Goal: Communication & Community: Answer question/provide support

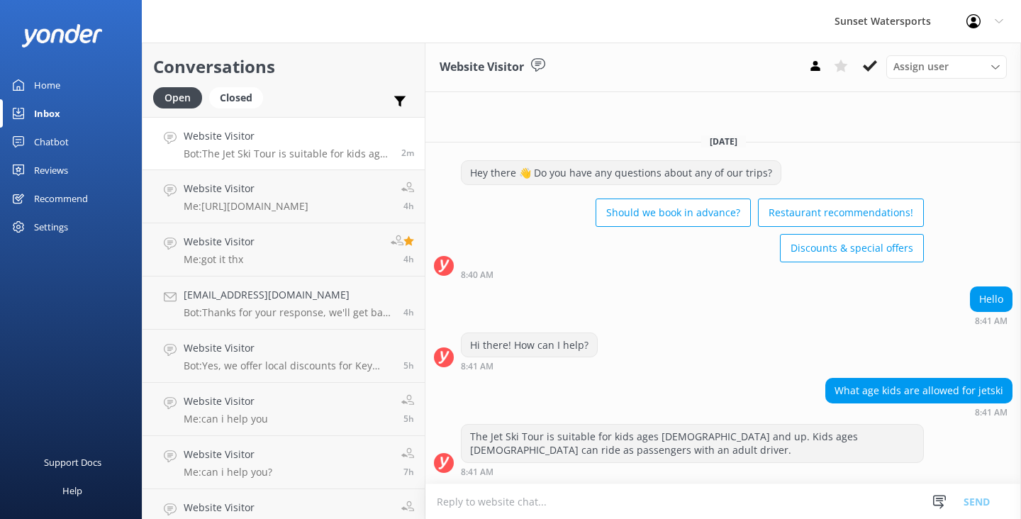
click at [463, 505] on textarea at bounding box center [723, 501] width 596 height 35
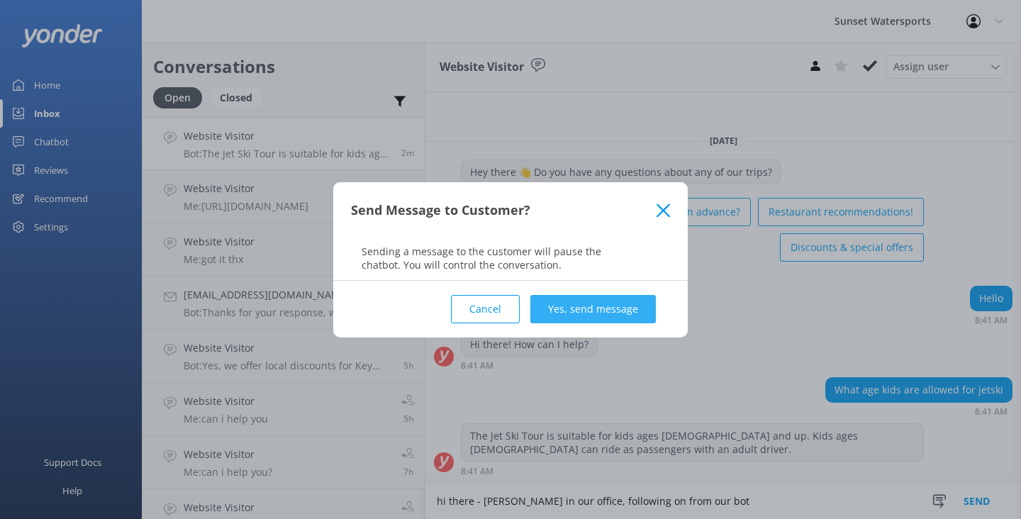
type textarea "hi there - [PERSON_NAME] in our office, following on from our bot"
click at [617, 300] on button "Yes, send message" at bounding box center [593, 309] width 126 height 28
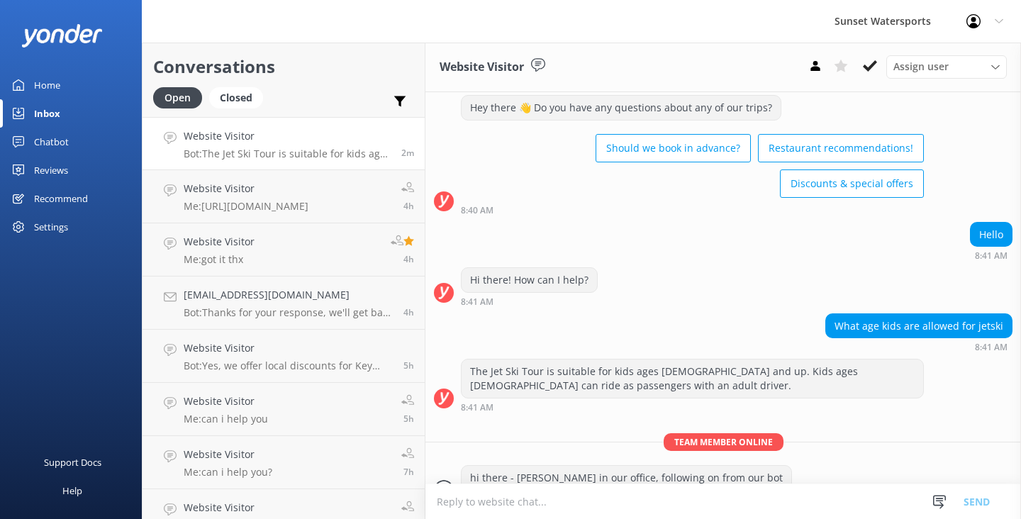
scroll to position [60, 0]
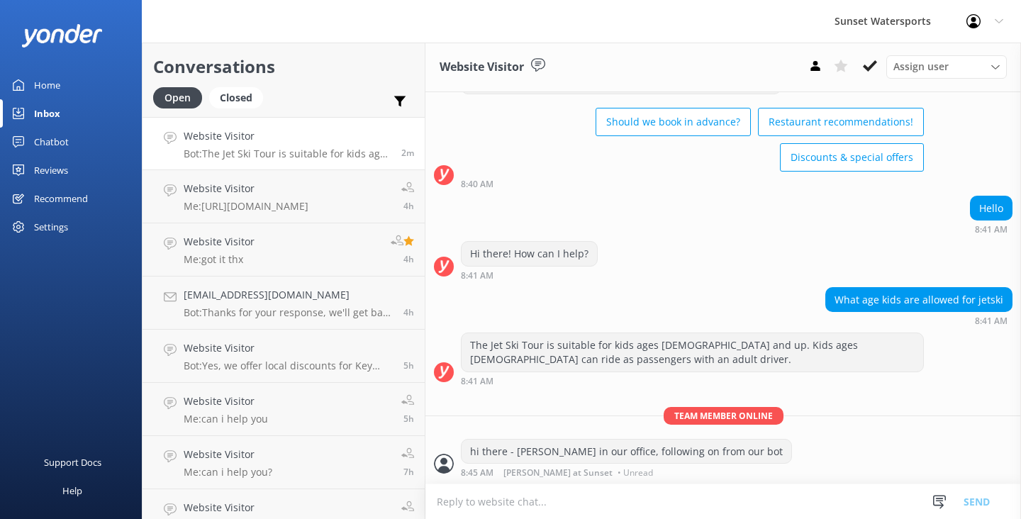
click at [495, 506] on textarea at bounding box center [723, 501] width 596 height 35
type textarea "o"
type textarea "how old are your kids?"
click at [982, 500] on button "Send" at bounding box center [976, 501] width 53 height 35
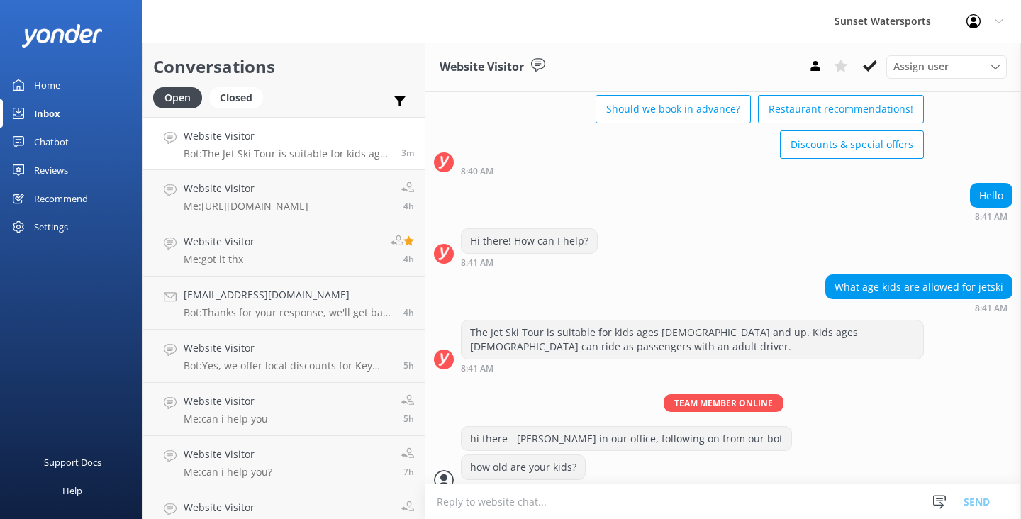
scroll to position [89, 0]
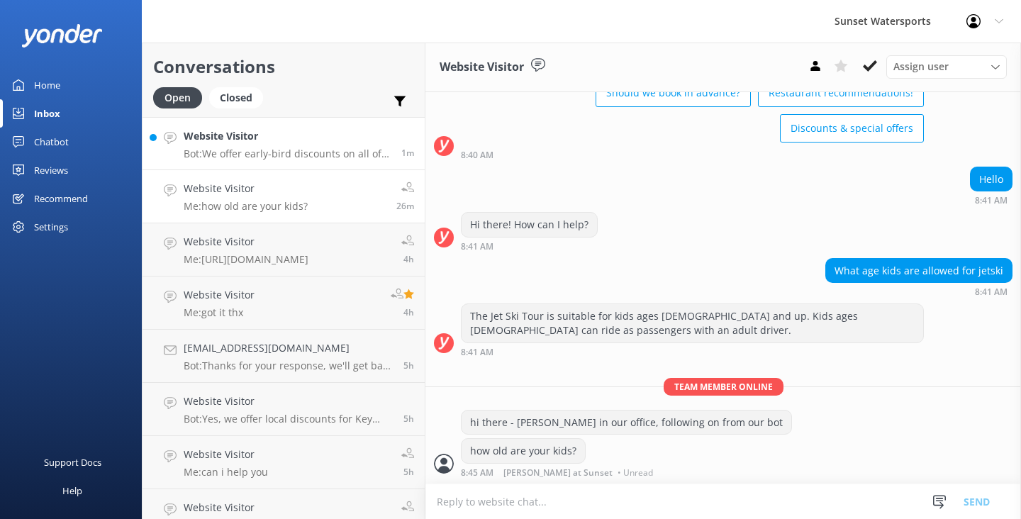
click at [291, 137] on h4 "Website Visitor" at bounding box center [287, 136] width 207 height 16
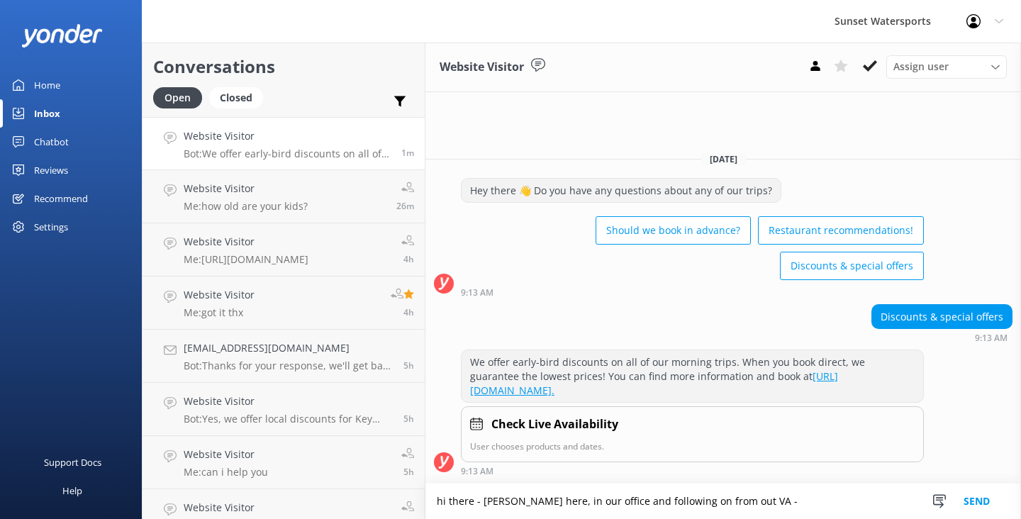
type textarea "hi there - [PERSON_NAME] here, in our office and following on from out VA -"
click at [976, 497] on button "Send" at bounding box center [976, 501] width 53 height 35
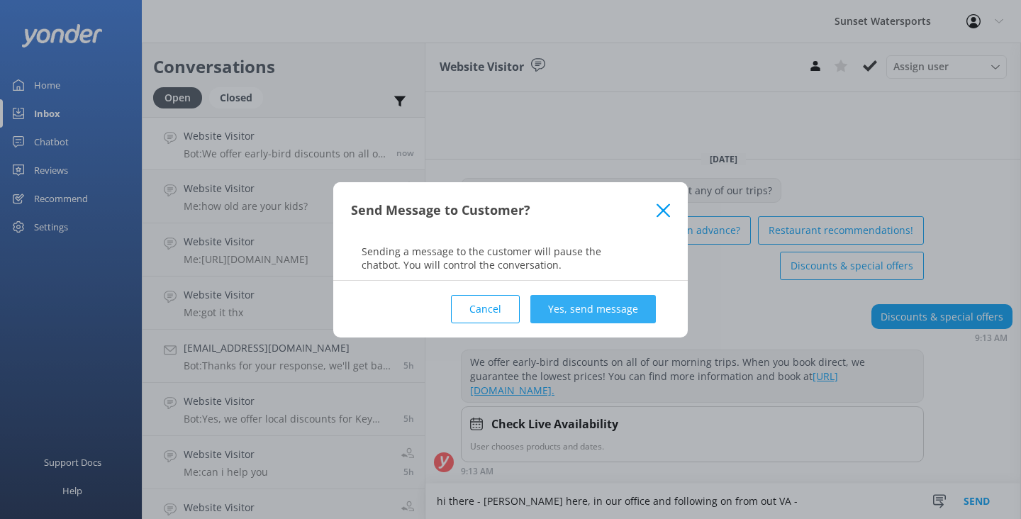
click at [617, 318] on button "Yes, send message" at bounding box center [593, 309] width 126 height 28
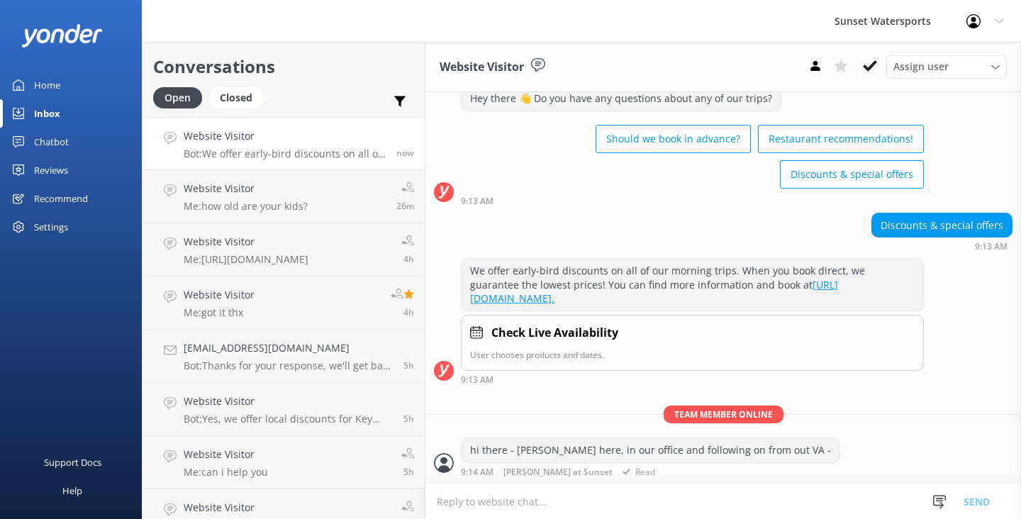
scroll to position [57, 0]
click at [476, 503] on textarea at bounding box center [723, 501] width 596 height 35
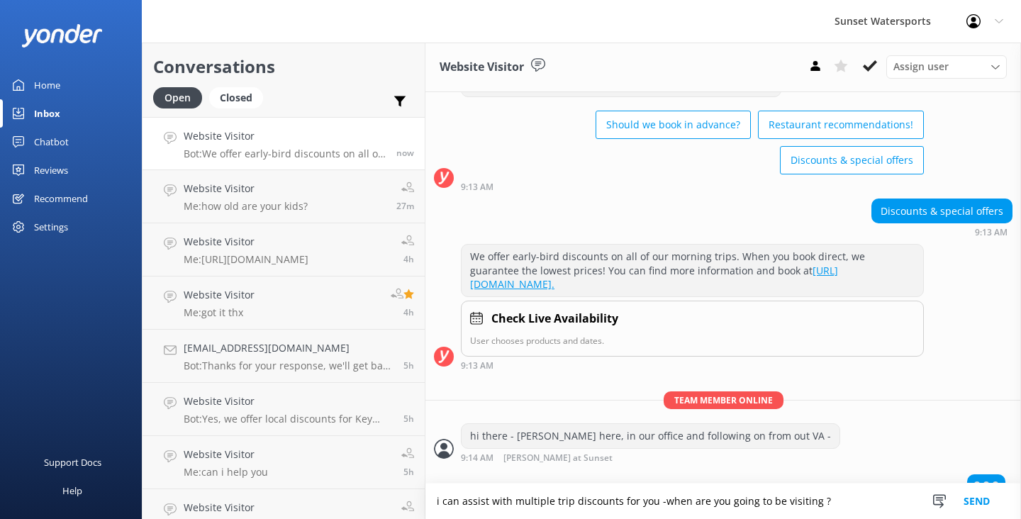
type textarea "i can assist with multiple trip discounts for you -when are you going to be vis…"
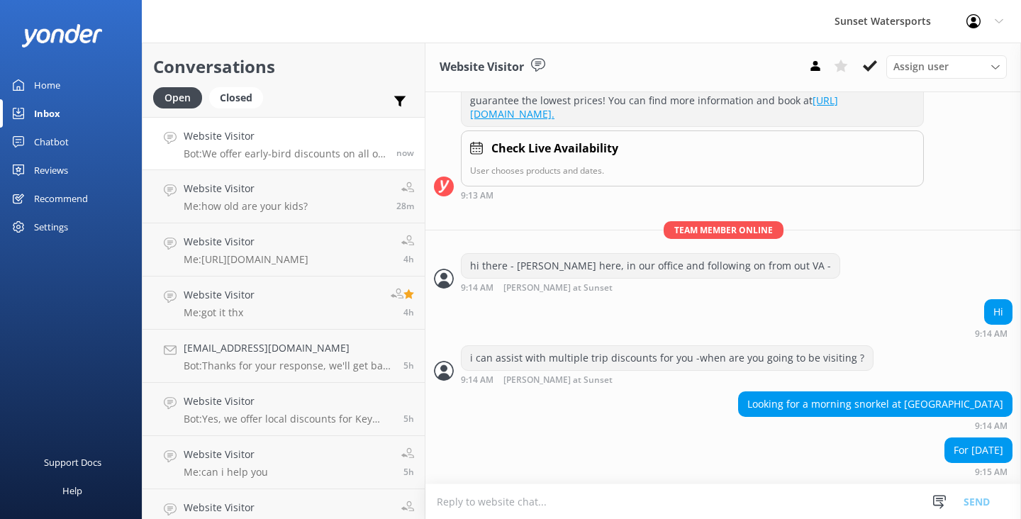
scroll to position [240, 0]
click at [498, 491] on textarea at bounding box center [723, 501] width 596 height 35
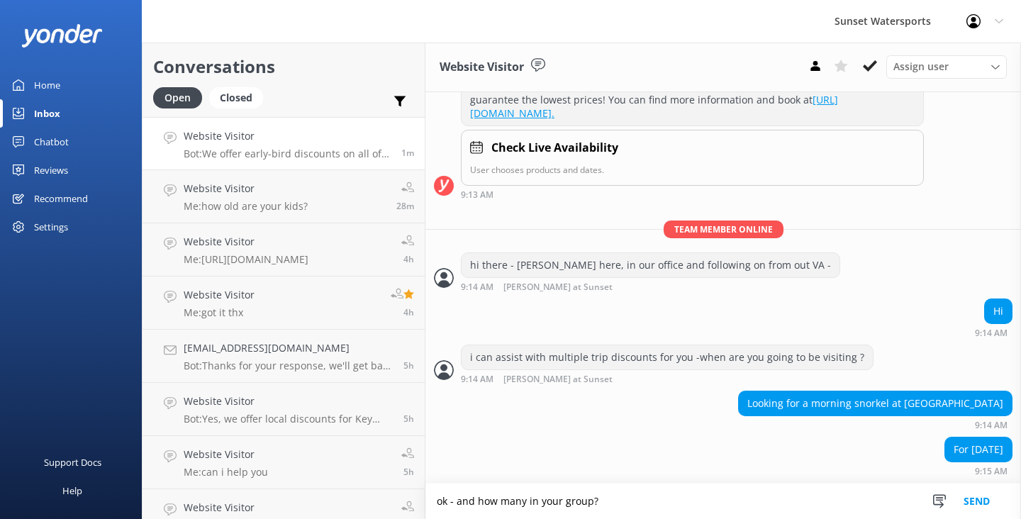
type textarea "ok - and how many in your group?"
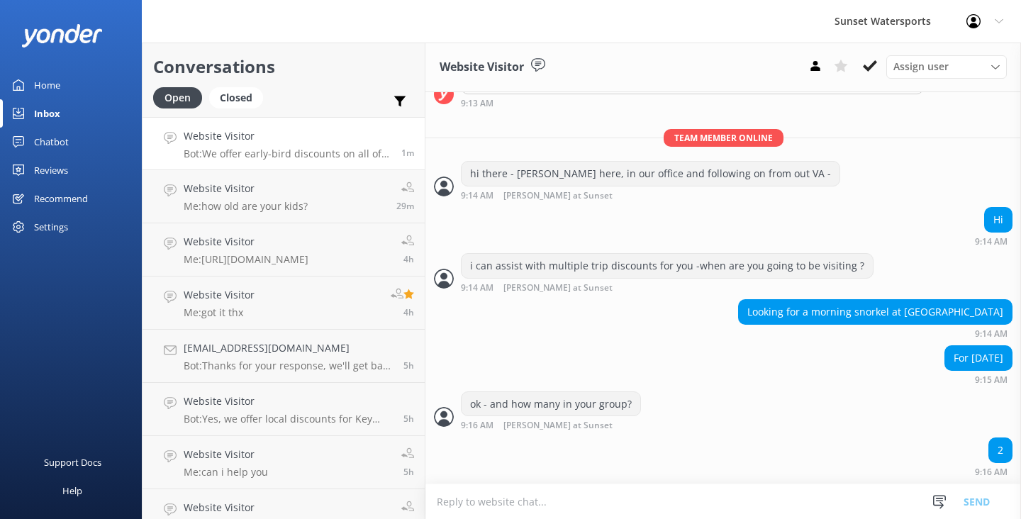
scroll to position [333, 0]
click at [472, 497] on textarea at bounding box center [723, 501] width 596 height 35
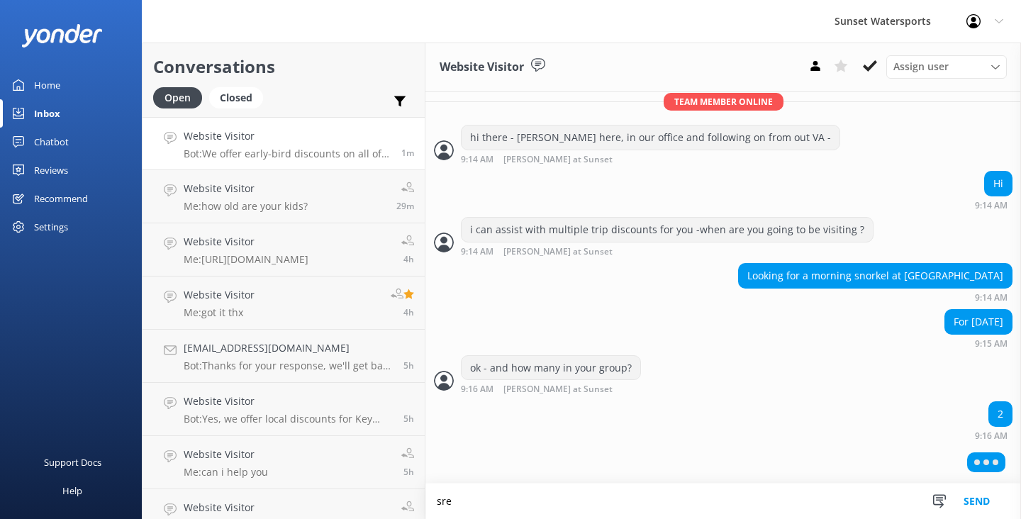
scroll to position [367, 0]
type textarea "s"
type textarea "are you planning to do more than one activity, so we can add the discounts?"
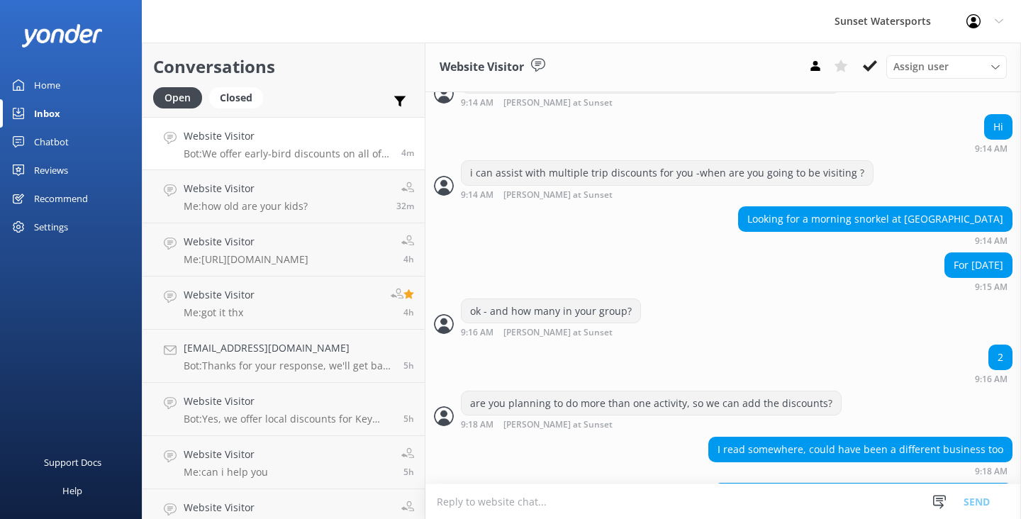
scroll to position [471, 0]
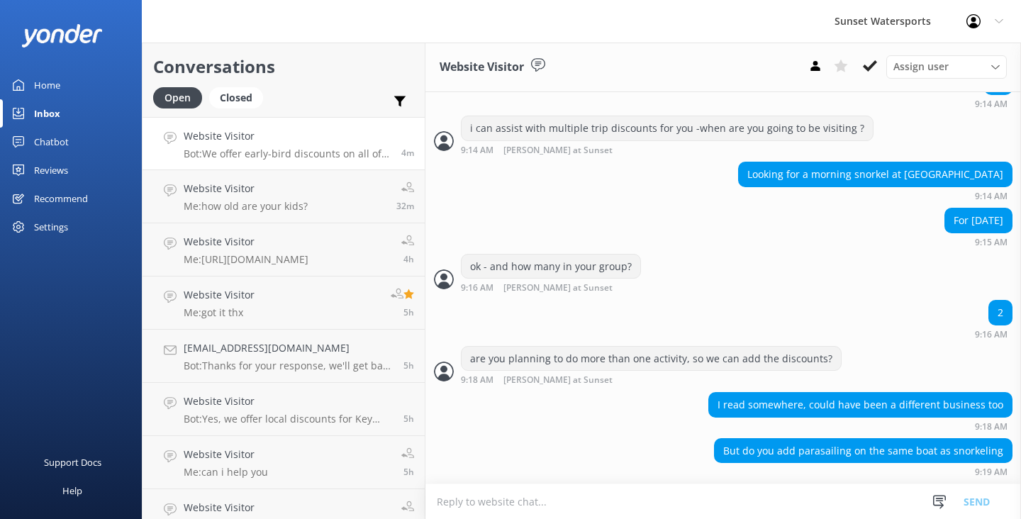
click at [488, 495] on textarea at bounding box center [723, 501] width 596 height 35
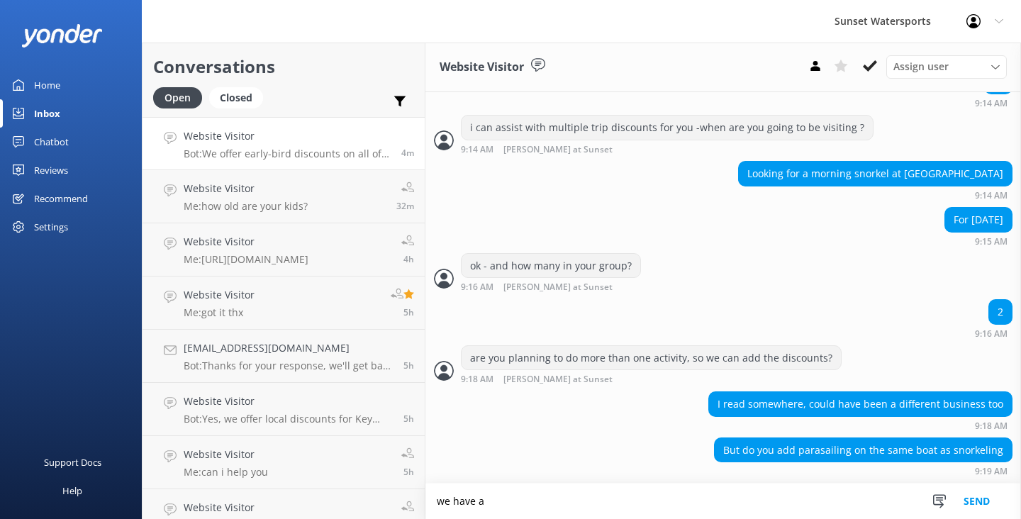
scroll to position [472, 0]
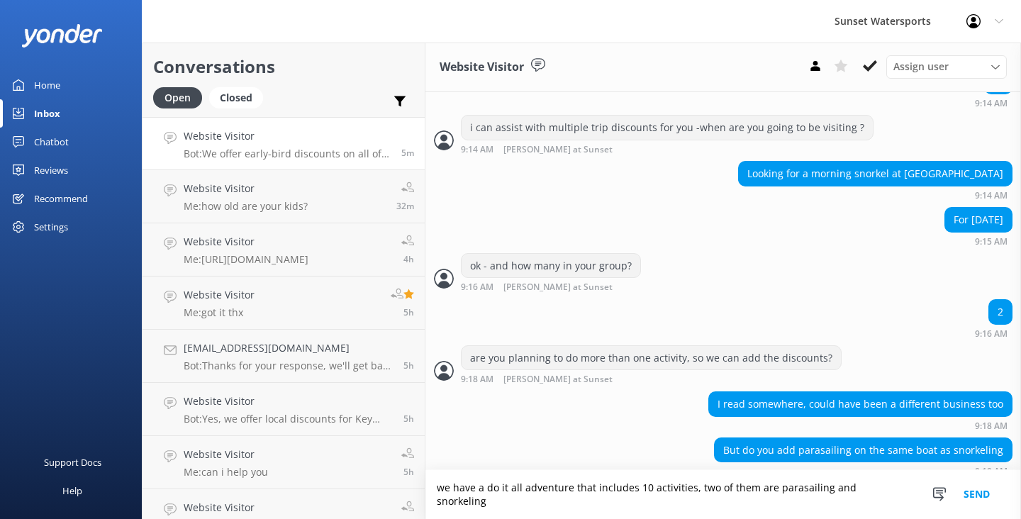
type textarea "we have a do it all adventure that includes 10 activities, two of them are para…"
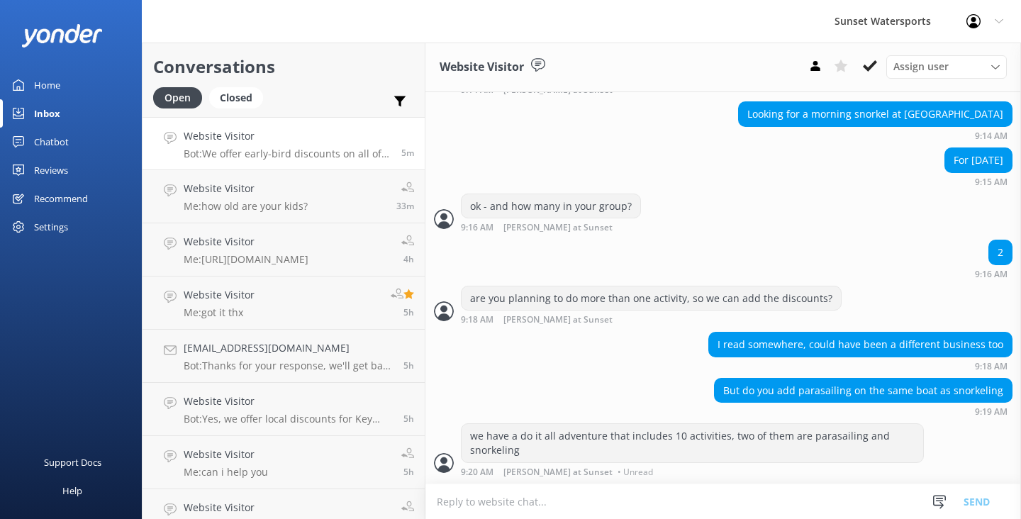
scroll to position [530, 0]
click at [462, 501] on textarea at bounding box center [723, 501] width 596 height 35
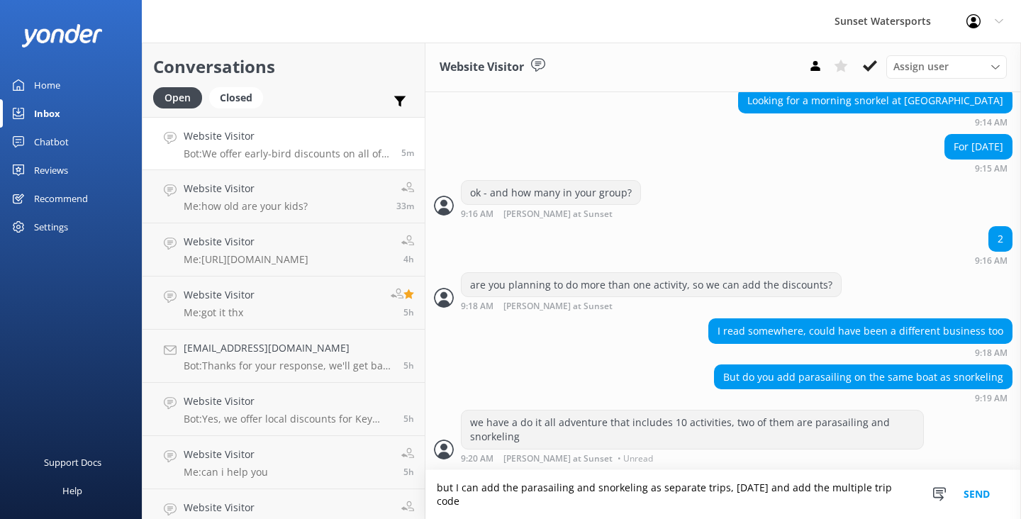
scroll to position [545, 0]
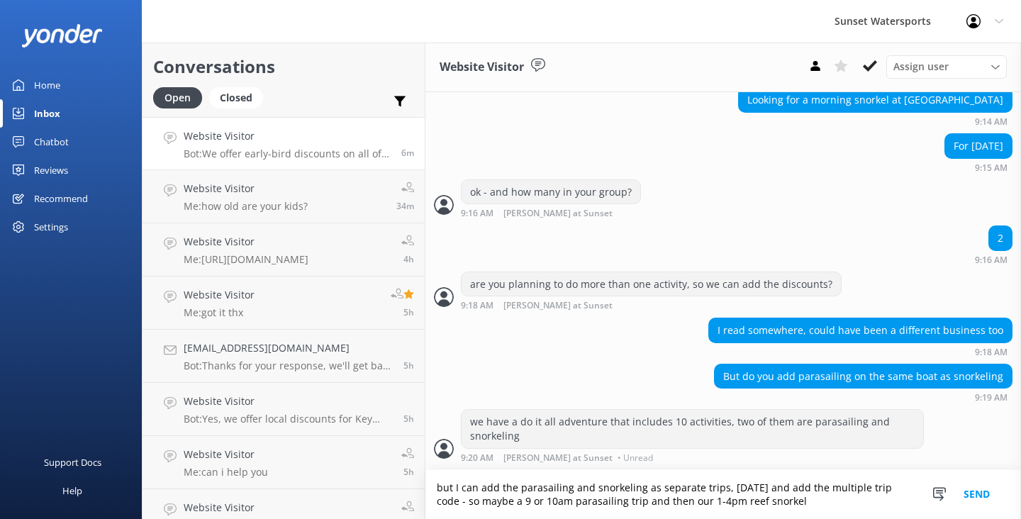
type textarea "but I can add the parasailing and snorkeling as separate trips, [DATE] and add …"
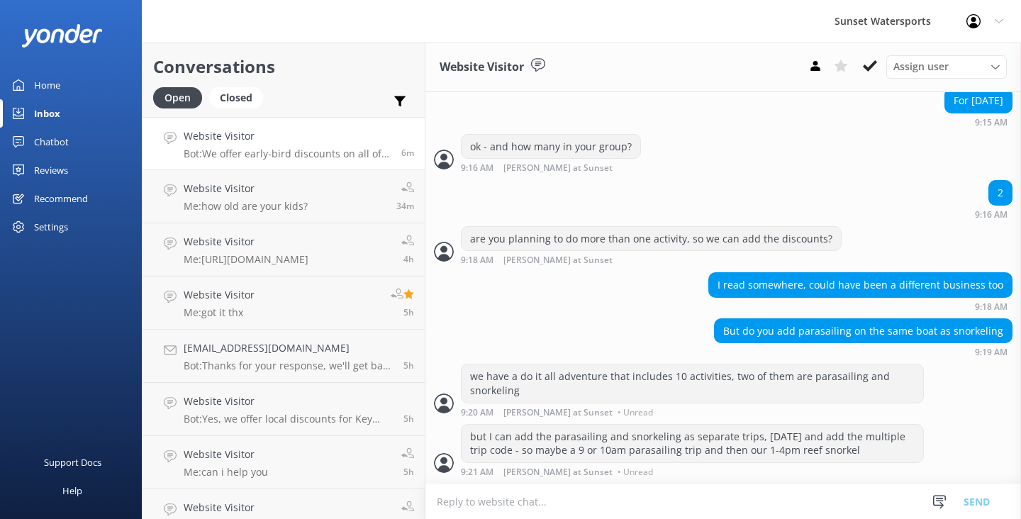
scroll to position [590, 0]
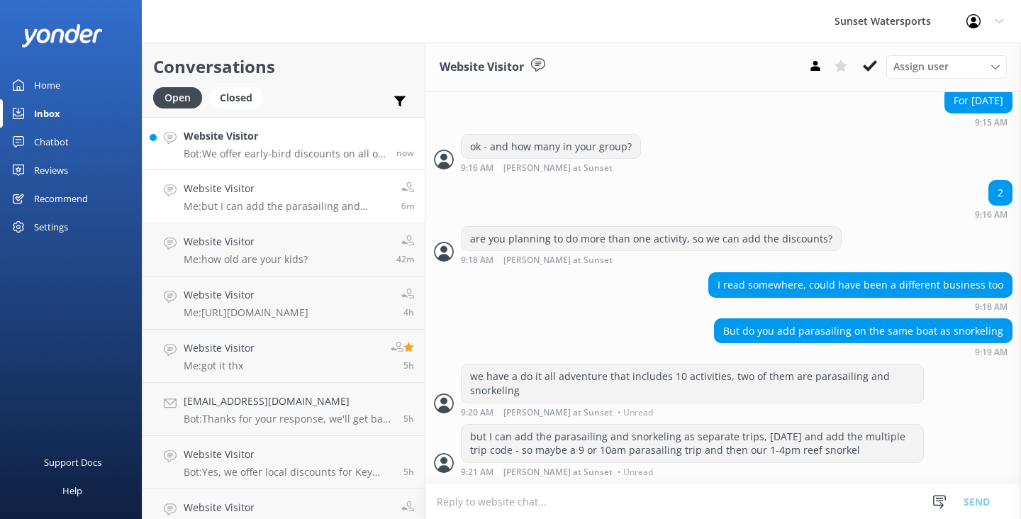
click at [327, 145] on div "Website Visitor Bot: We offer early-bird discounts on all of our morning trips.…" at bounding box center [285, 143] width 202 height 30
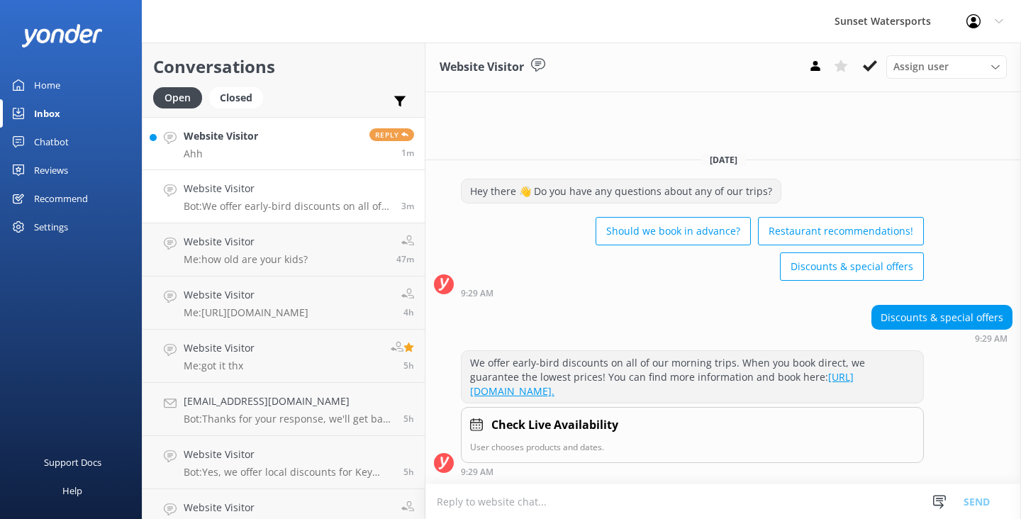
click at [239, 160] on p "Ahh" at bounding box center [221, 153] width 74 height 13
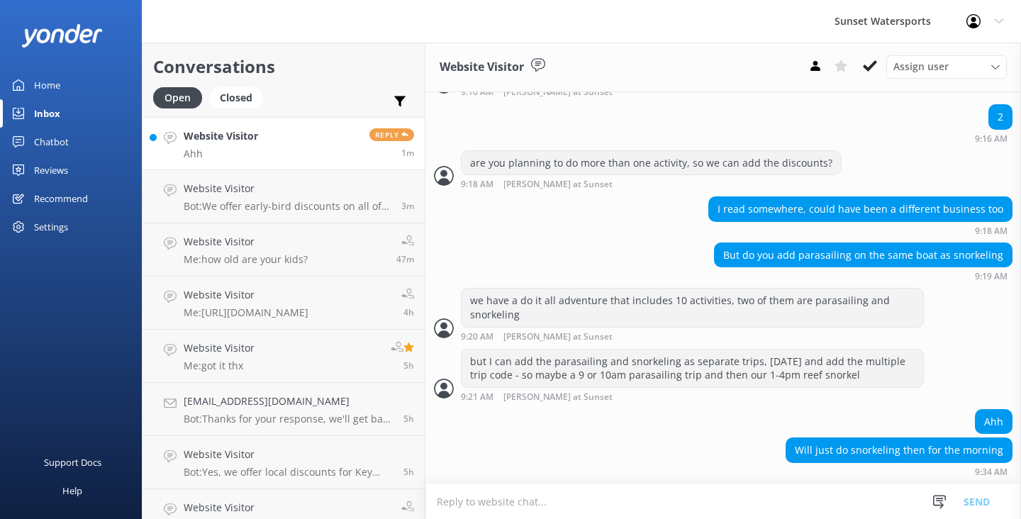
scroll to position [666, 0]
click at [499, 501] on textarea at bounding box center [723, 501] width 596 height 35
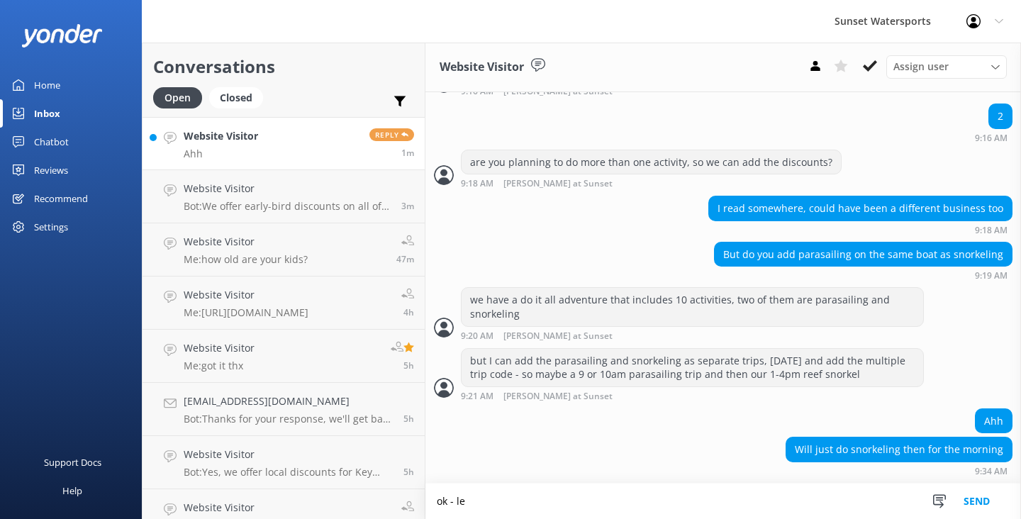
scroll to position [667, 0]
click at [548, 501] on textarea "ok - let me get that dirwect booking link set up for you" at bounding box center [723, 501] width 596 height 35
click at [728, 499] on textarea "ok - let me get that direct booking link set up for you" at bounding box center [723, 501] width 596 height 35
type textarea "ok - let me get that direct booking link set up for you, give me just a bit..."
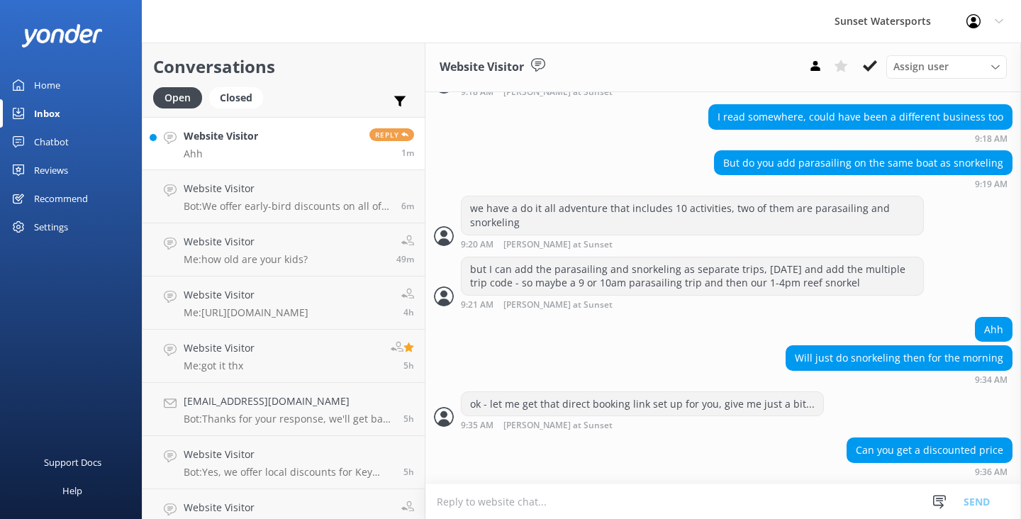
scroll to position [758, 0]
click at [460, 495] on textarea at bounding box center [723, 501] width 596 height 35
paste textarea "[URL][DOMAIN_NAME]"
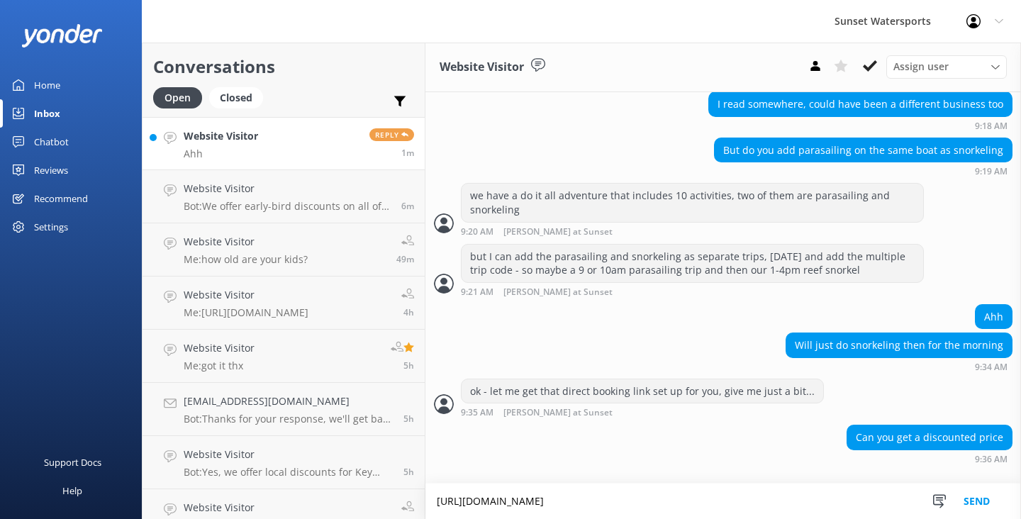
scroll to position [772, 0]
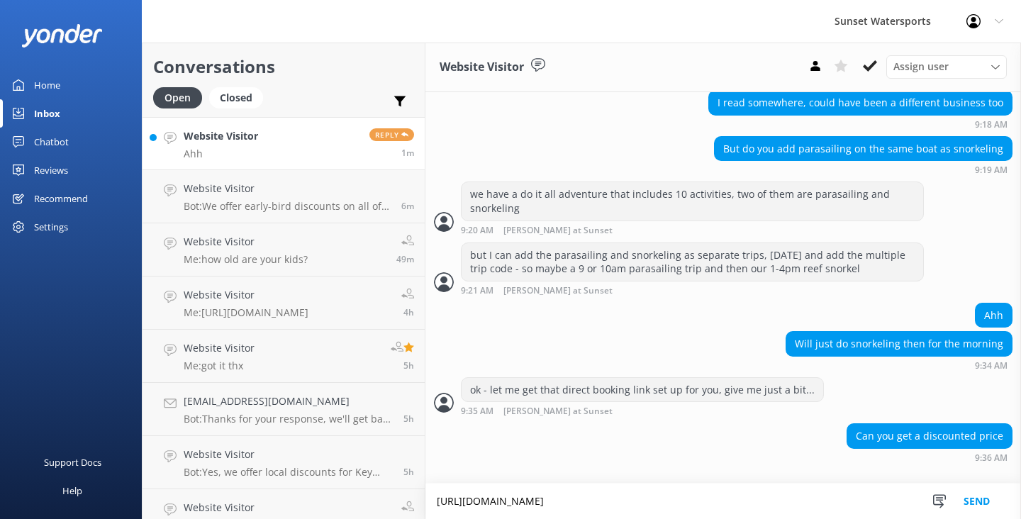
type textarea "[URL][DOMAIN_NAME]"
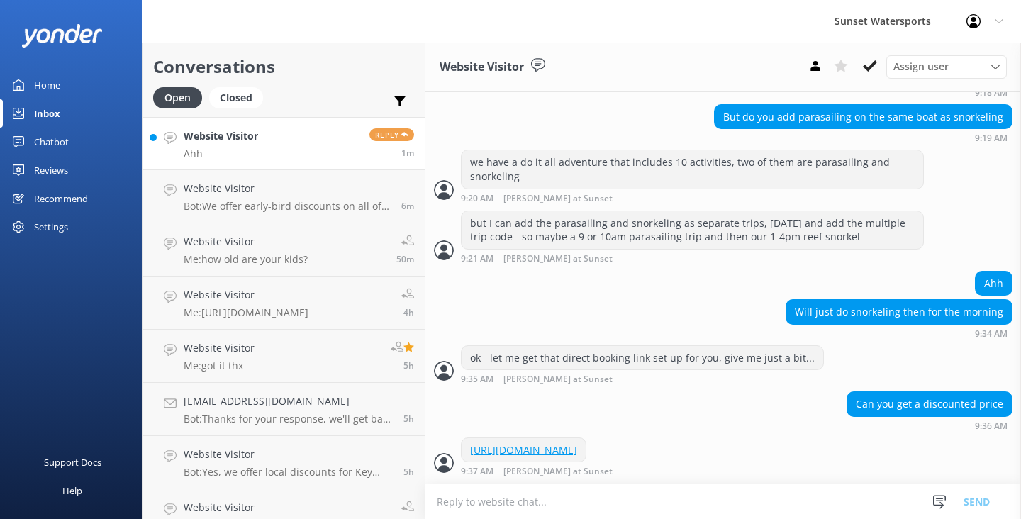
scroll to position [0, 0]
click at [590, 501] on textarea at bounding box center [723, 501] width 596 height 35
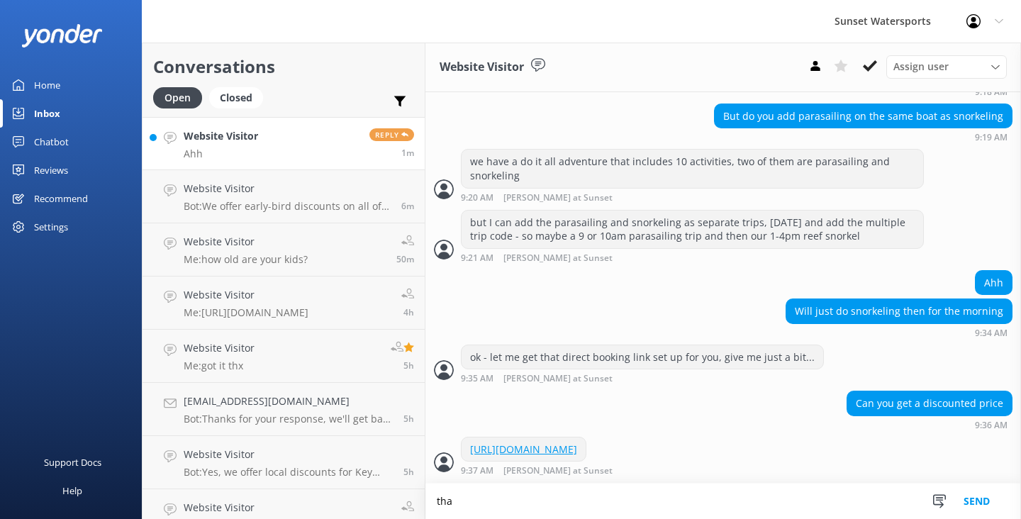
scroll to position [833, 0]
type textarea "that is the best we can do as we are still in high season right now and our boa…"
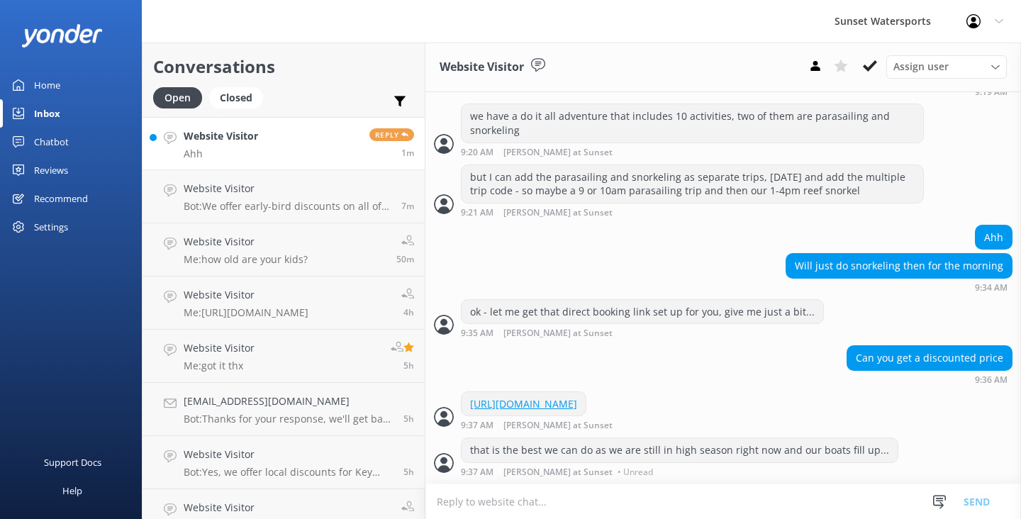
scroll to position [879, 0]
click at [521, 506] on textarea at bounding box center [723, 501] width 596 height 35
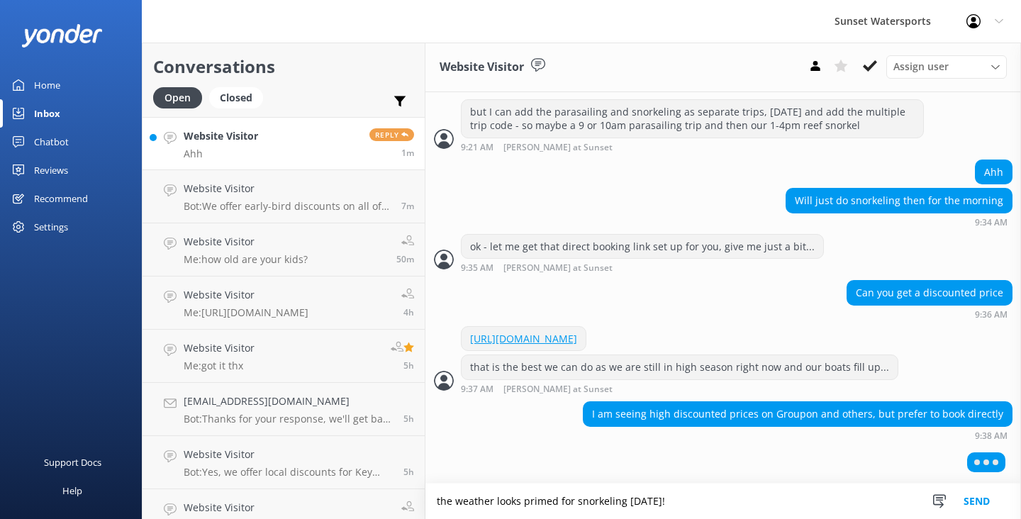
scroll to position [941, 0]
type textarea "the weather looks primed for snorkeling [DATE]! below 10mph."
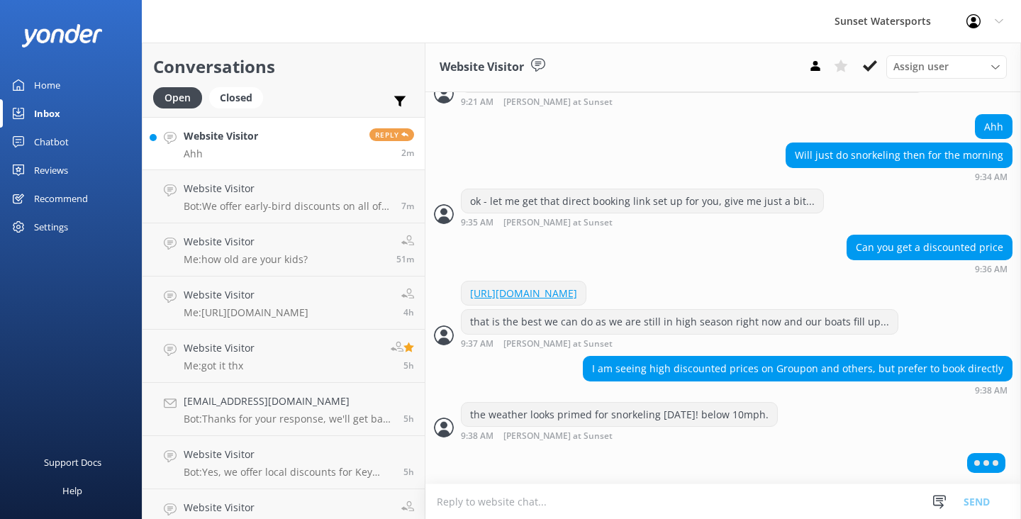
scroll to position [954, 0]
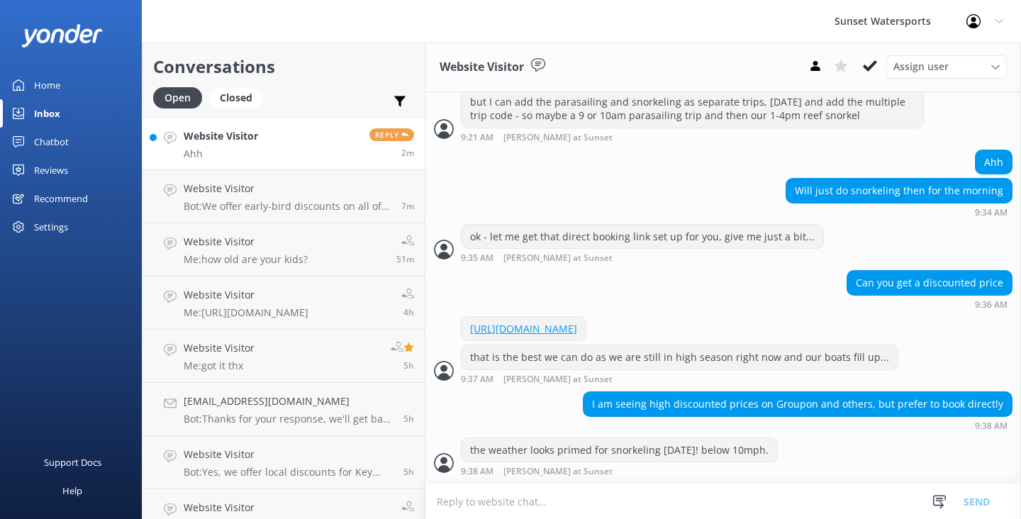
click at [469, 503] on textarea at bounding box center [723, 501] width 596 height 35
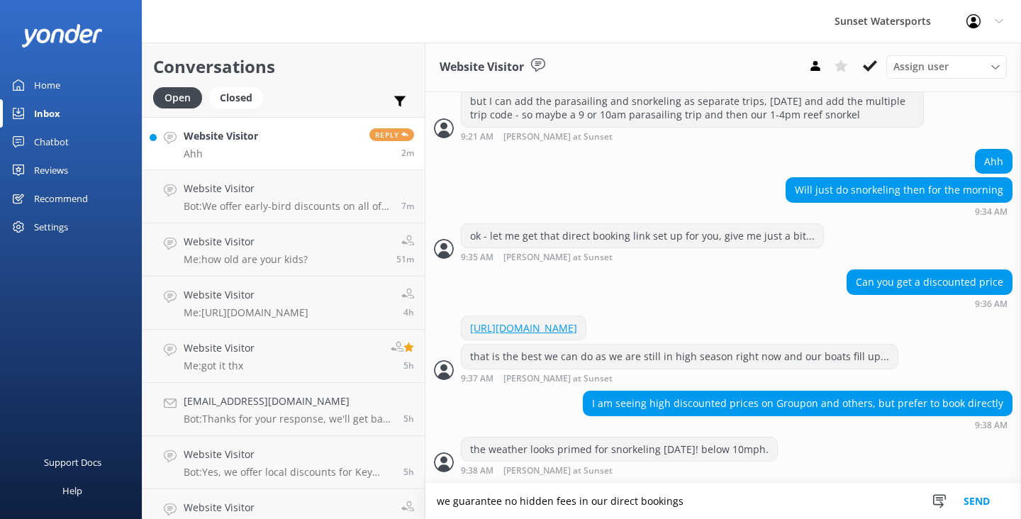
type textarea "we guarantee no hidden fees in our direct bookings"
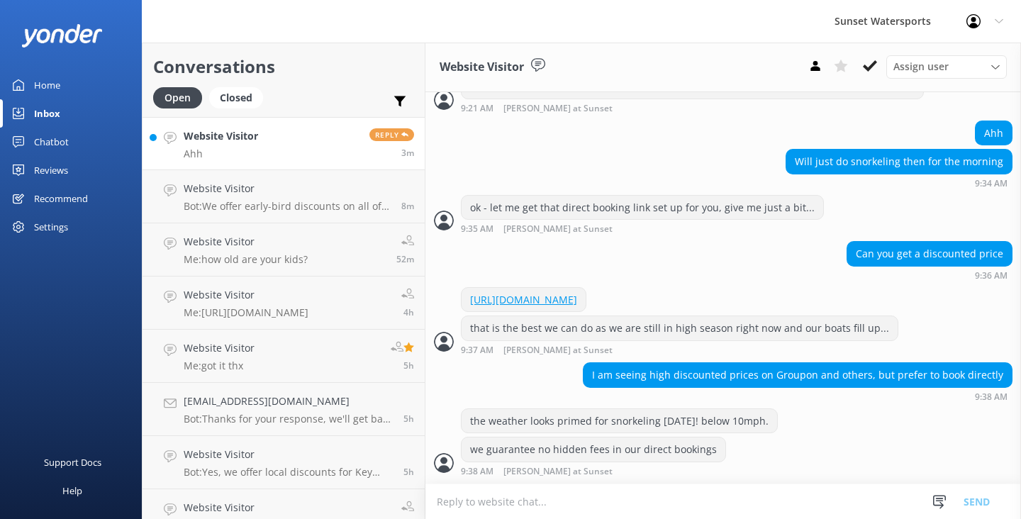
scroll to position [982, 0]
click at [231, 145] on div "Website Visitor Ahh" at bounding box center [221, 143] width 74 height 30
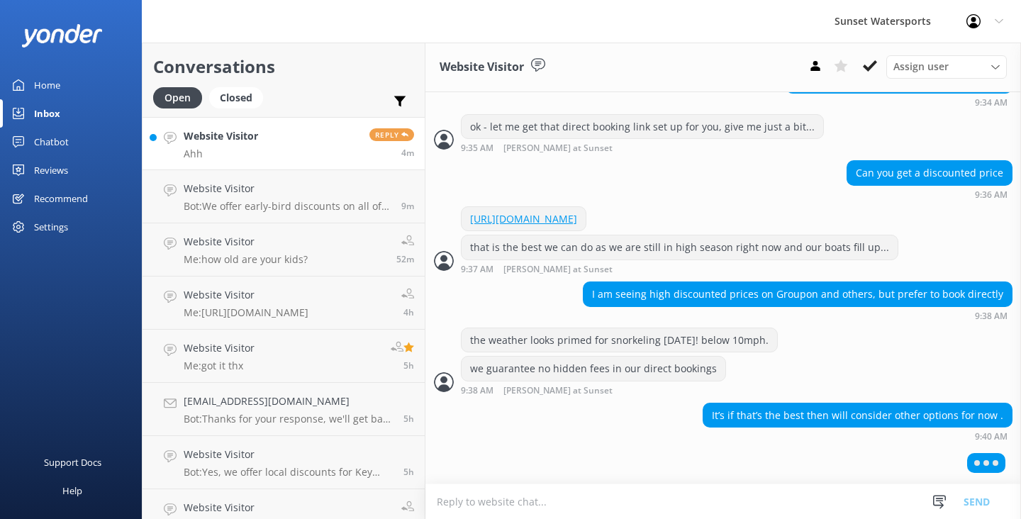
scroll to position [1062, 0]
click at [465, 492] on textarea at bounding box center [723, 501] width 596 height 35
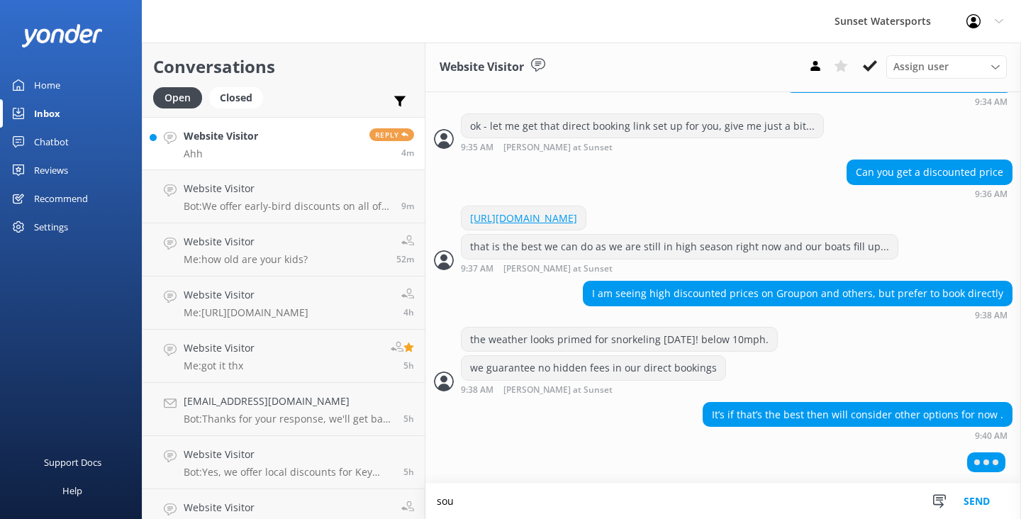
scroll to position [1062, 0]
type textarea "sounds good. have a great evening."
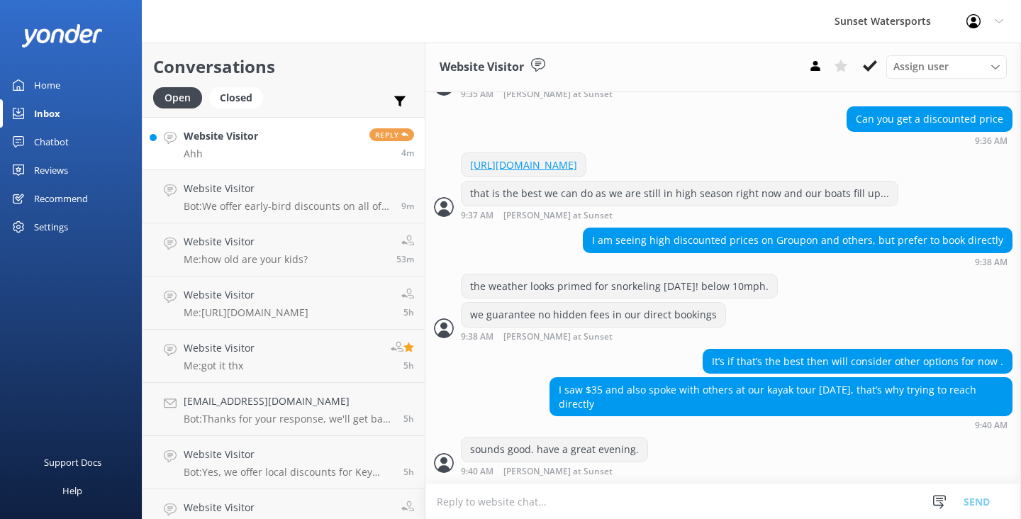
scroll to position [1117, 0]
click at [460, 497] on textarea at bounding box center [723, 501] width 596 height 35
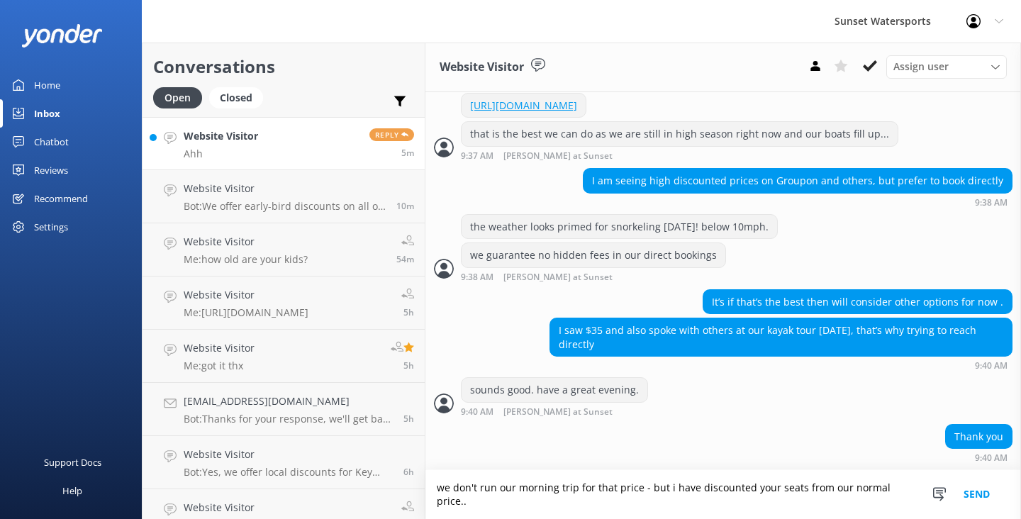
scroll to position [1177, 0]
type textarea "we don't run our morning trip for that price - but i have discounted your seats…"
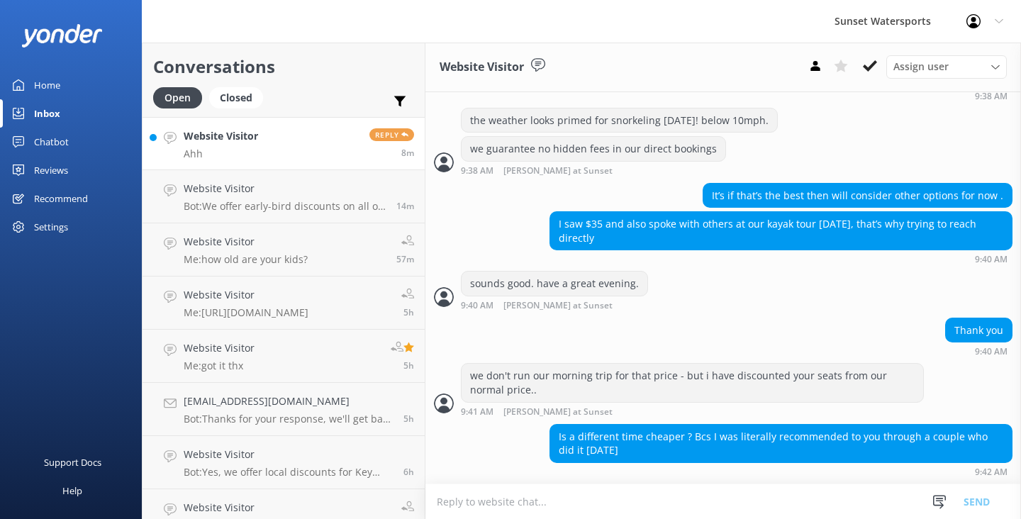
scroll to position [1283, 0]
click at [464, 511] on textarea at bounding box center [723, 501] width 596 height 35
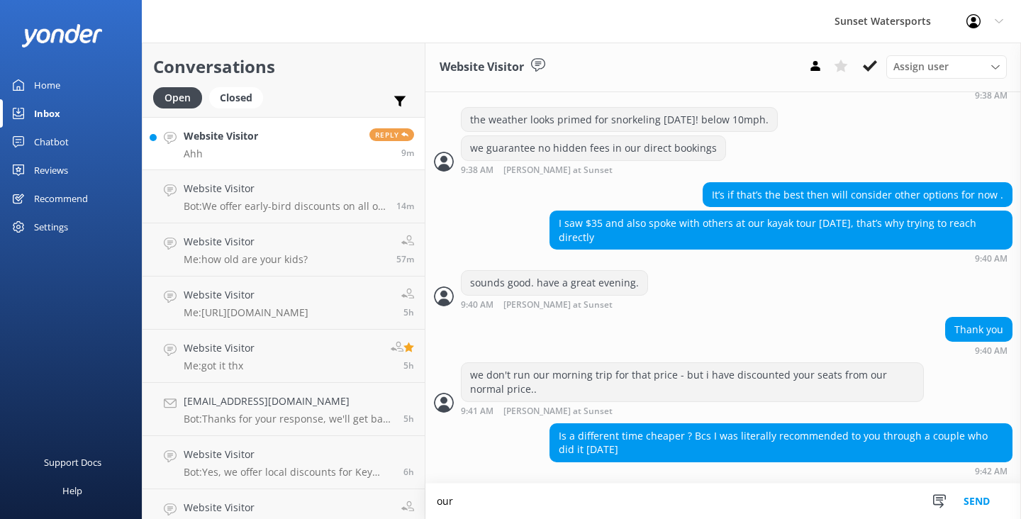
scroll to position [1284, 0]
type textarea "our morning trip is at the lowest price range."
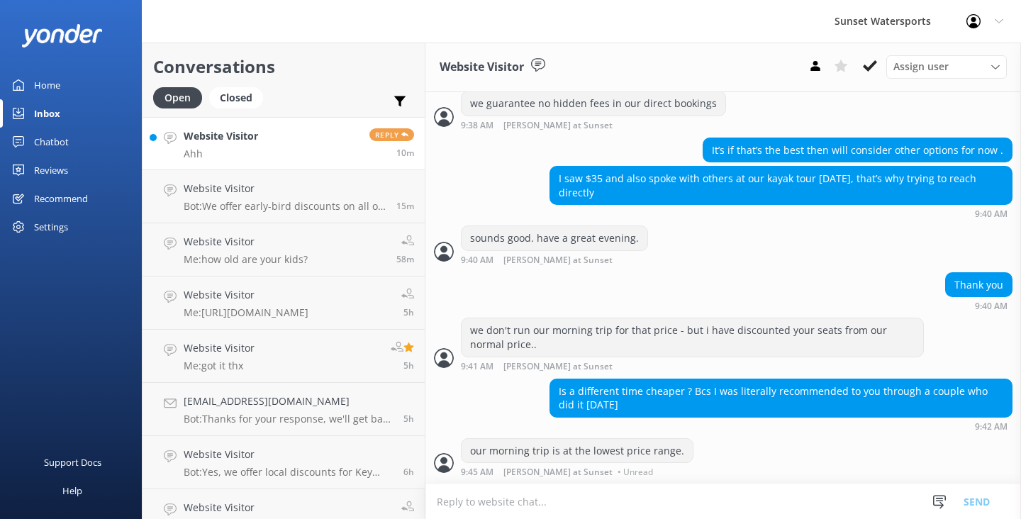
scroll to position [1329, 0]
click at [349, 204] on p "Bot: We offer early-bird discounts on all of our morning trips. When you book d…" at bounding box center [285, 206] width 202 height 13
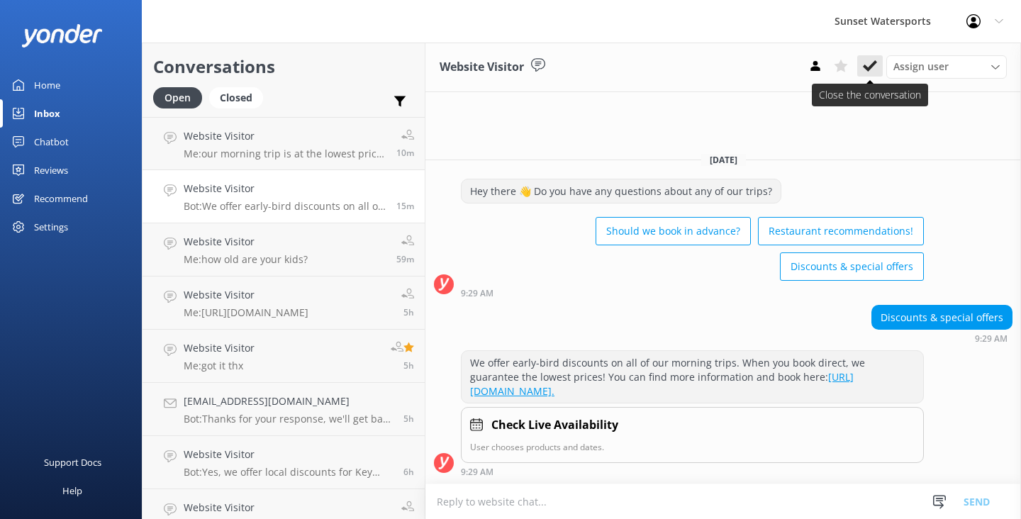
click at [870, 74] on button at bounding box center [870, 65] width 26 height 21
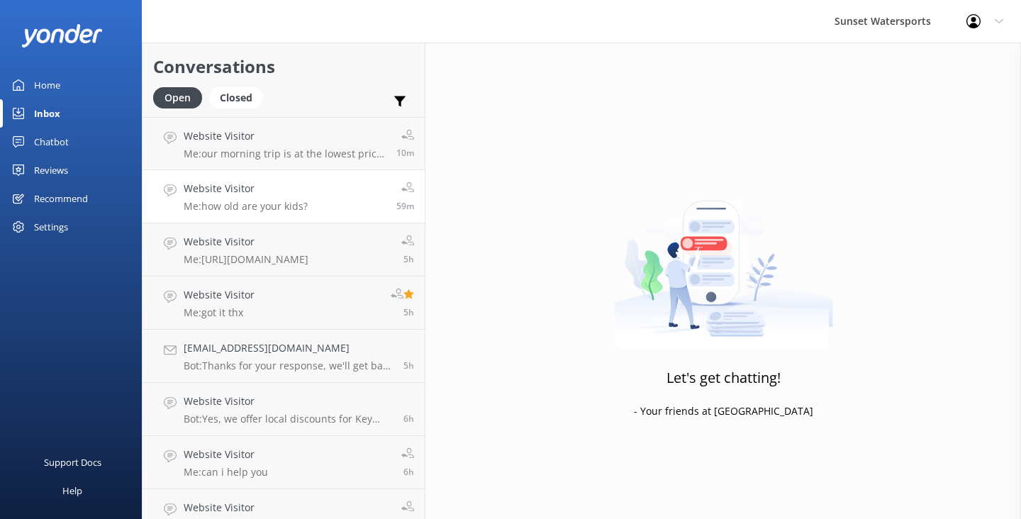
click at [306, 199] on div "Website Visitor Me: how old are your kids?" at bounding box center [246, 196] width 124 height 31
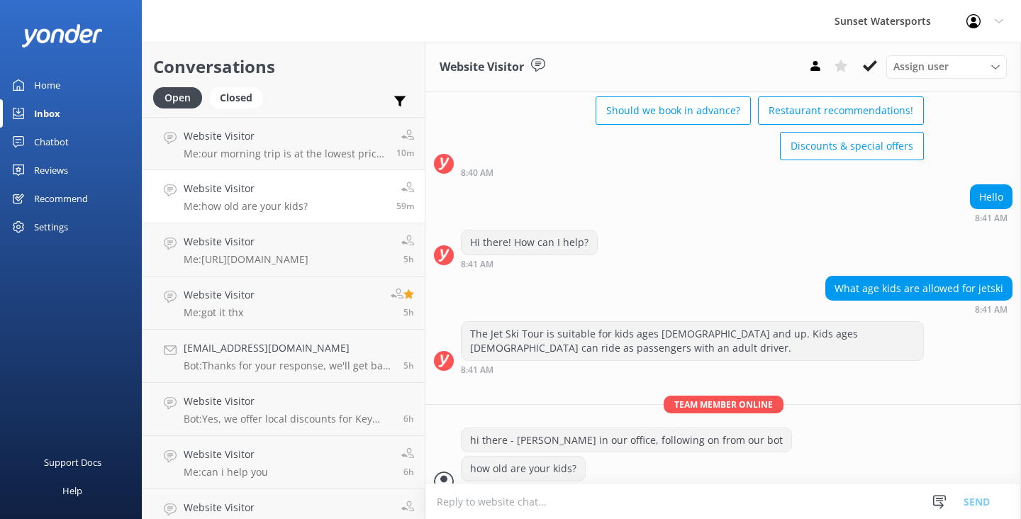
scroll to position [89, 0]
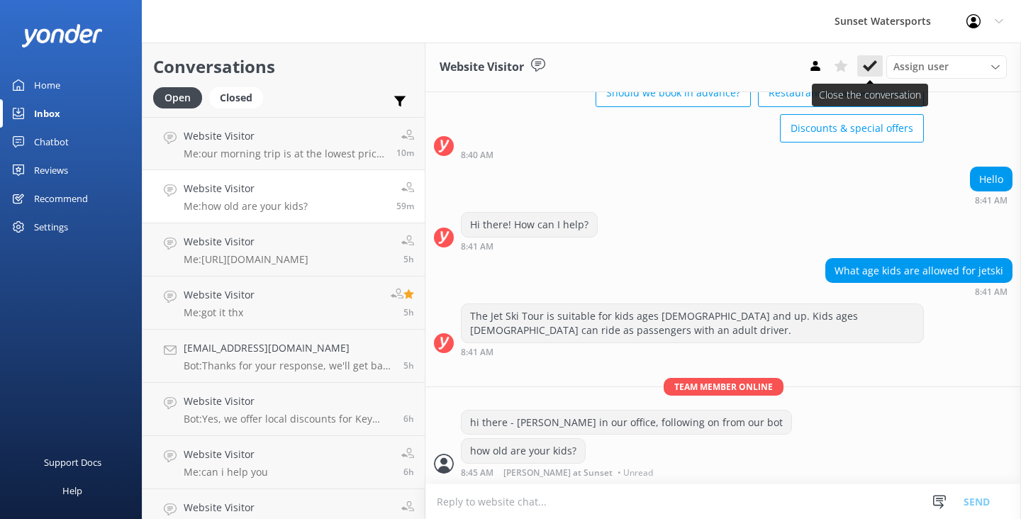
click at [866, 68] on use at bounding box center [870, 65] width 14 height 11
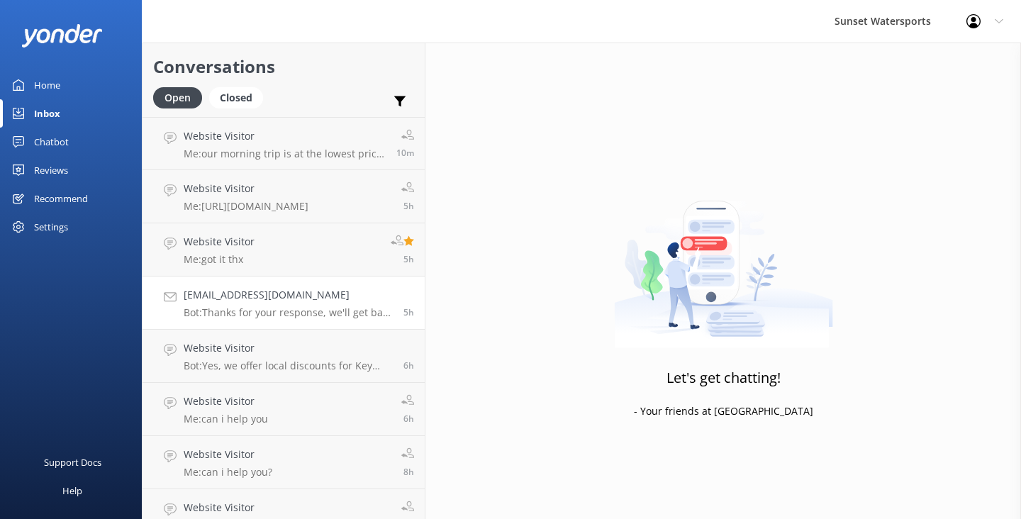
click at [291, 302] on h4 "[EMAIL_ADDRESS][DOMAIN_NAME]" at bounding box center [288, 295] width 209 height 16
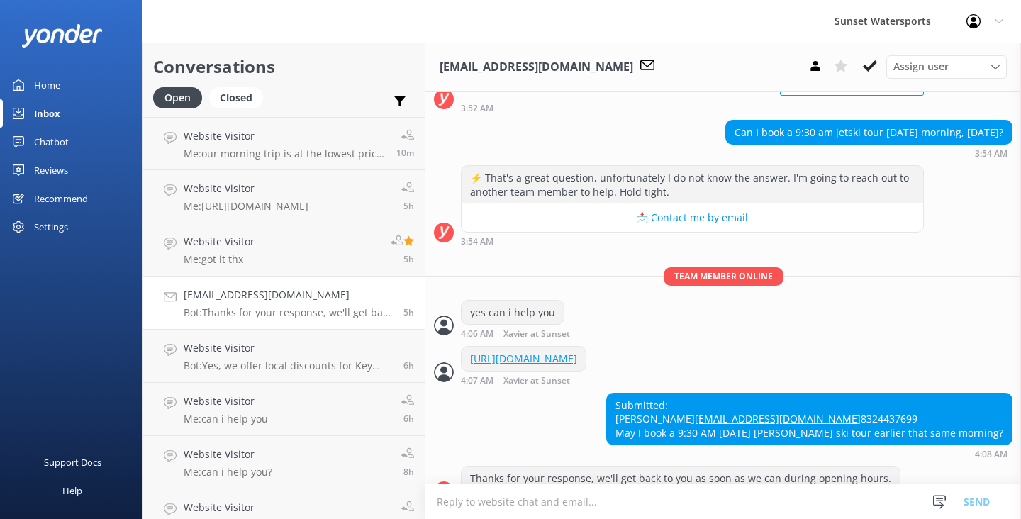
scroll to position [233, 0]
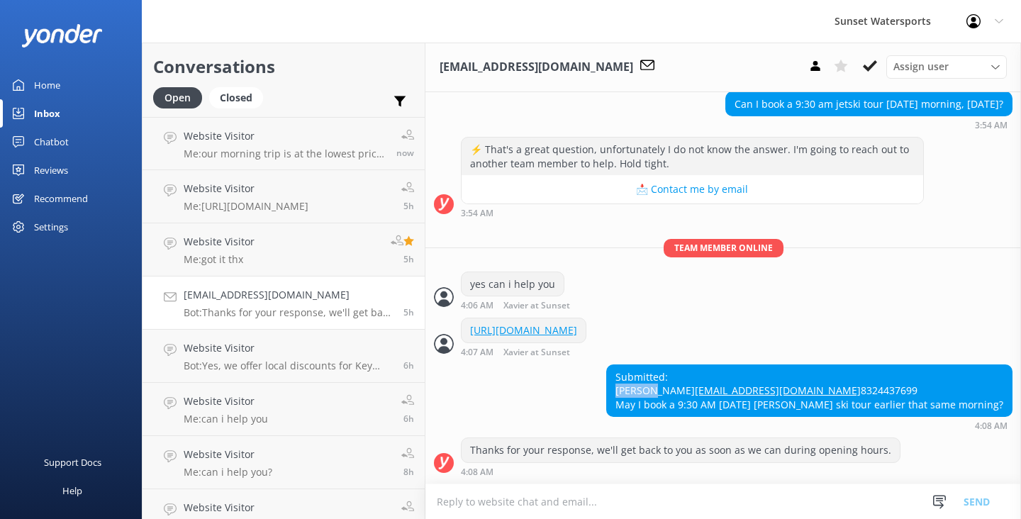
drag, startPoint x: 685, startPoint y: 347, endPoint x: 625, endPoint y: 350, distance: 59.6
click at [625, 365] on div "Submitted: [PERSON_NAME] [EMAIL_ADDRESS][DOMAIN_NAME] 8324437699 May I book a 9…" at bounding box center [809, 391] width 405 height 52
copy div "[PERSON_NAME]"
drag, startPoint x: 562, startPoint y: 68, endPoint x: 438, endPoint y: 68, distance: 124.1
click at [438, 68] on div "[EMAIL_ADDRESS][DOMAIN_NAME] Assign user [PERSON_NAME] at [GEOGRAPHIC_DATA][PER…" at bounding box center [723, 68] width 596 height 50
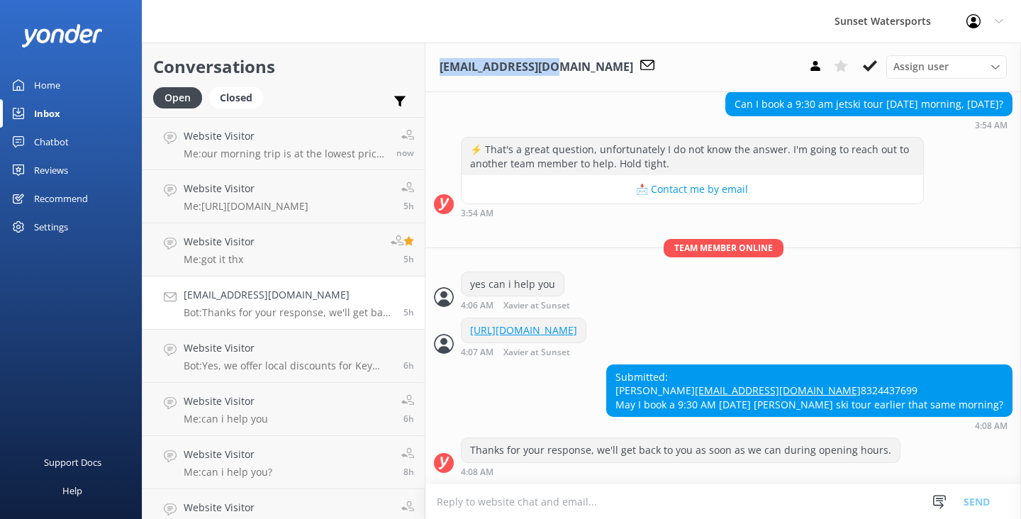
copy h3 "[EMAIL_ADDRESS][DOMAIN_NAME]"
click at [273, 142] on h4 "Website Visitor" at bounding box center [287, 136] width 207 height 16
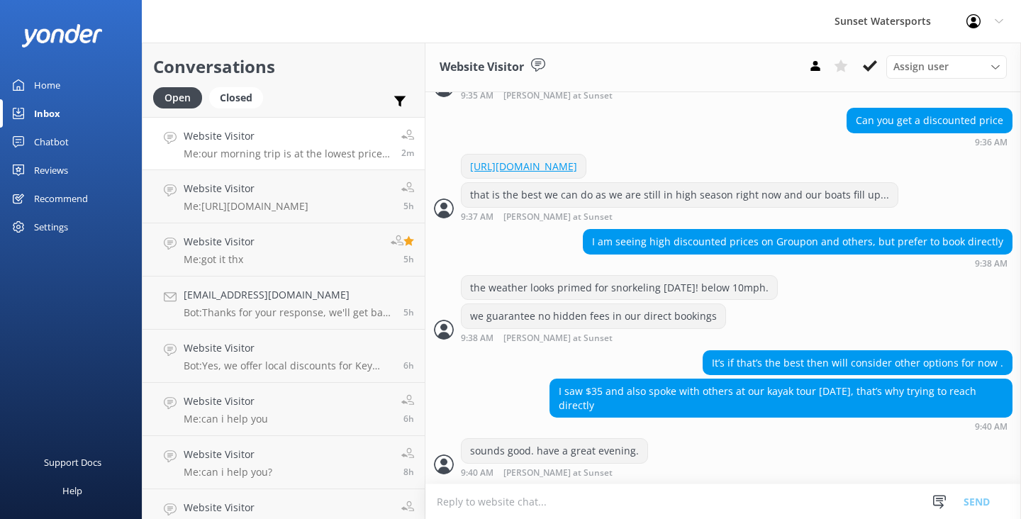
scroll to position [1329, 0]
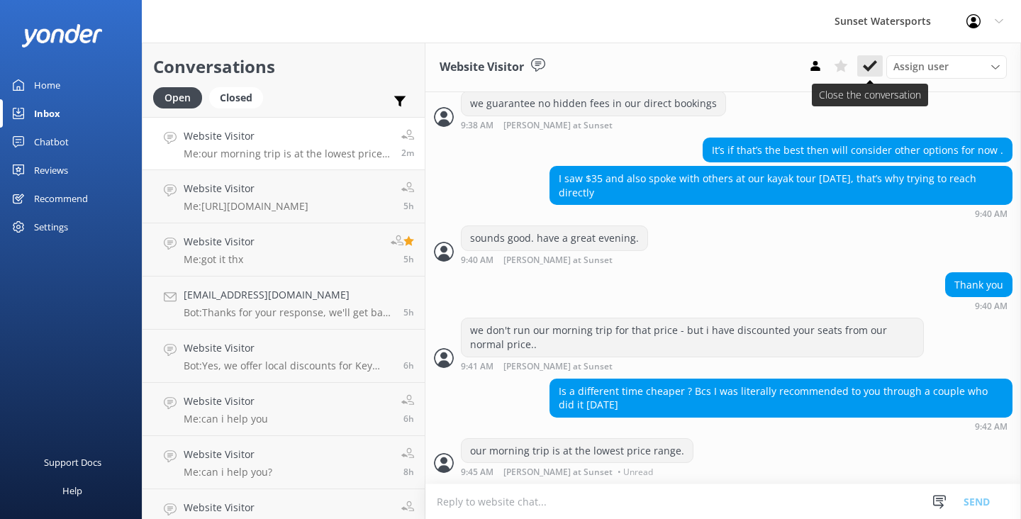
click at [874, 60] on icon at bounding box center [870, 66] width 14 height 14
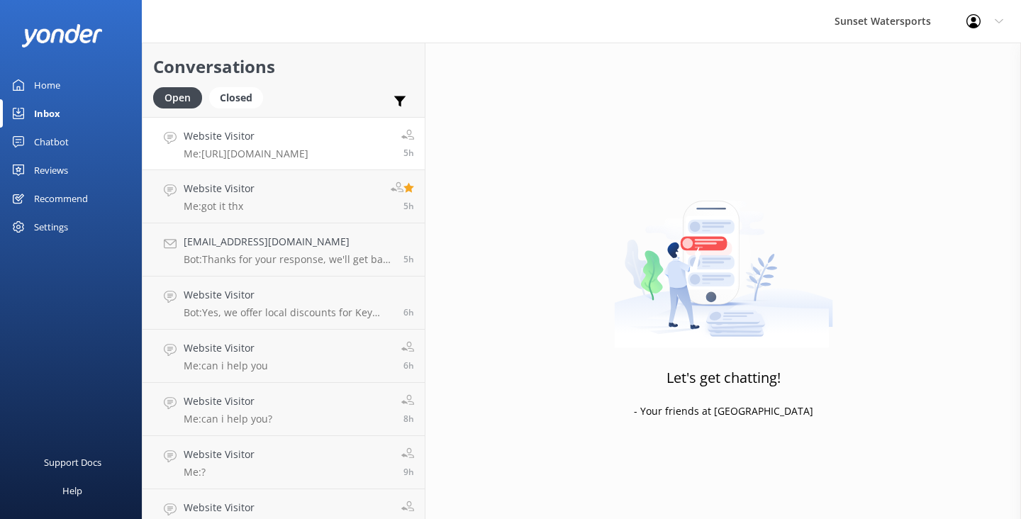
click at [308, 152] on p "Me: [URL][DOMAIN_NAME]" at bounding box center [246, 153] width 125 height 13
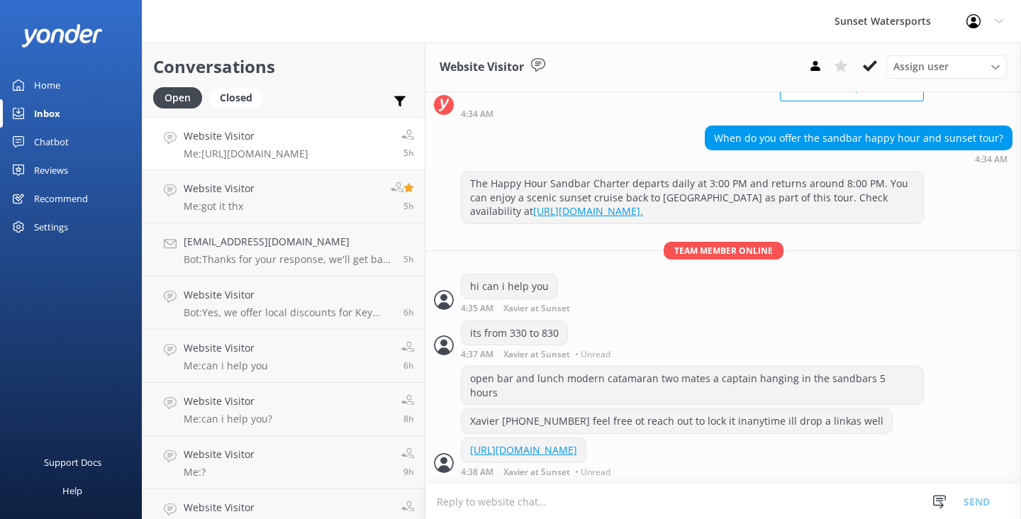
scroll to position [157, 0]
click at [870, 67] on use at bounding box center [870, 65] width 14 height 11
